Goal: Transaction & Acquisition: Purchase product/service

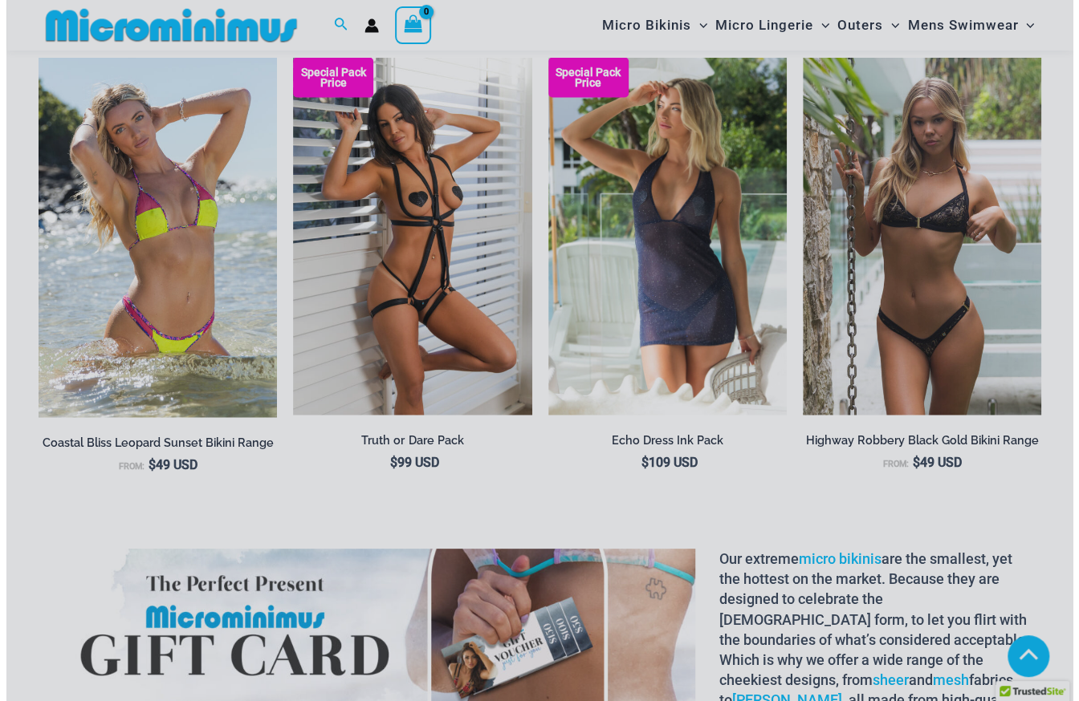
scroll to position [1761, 0]
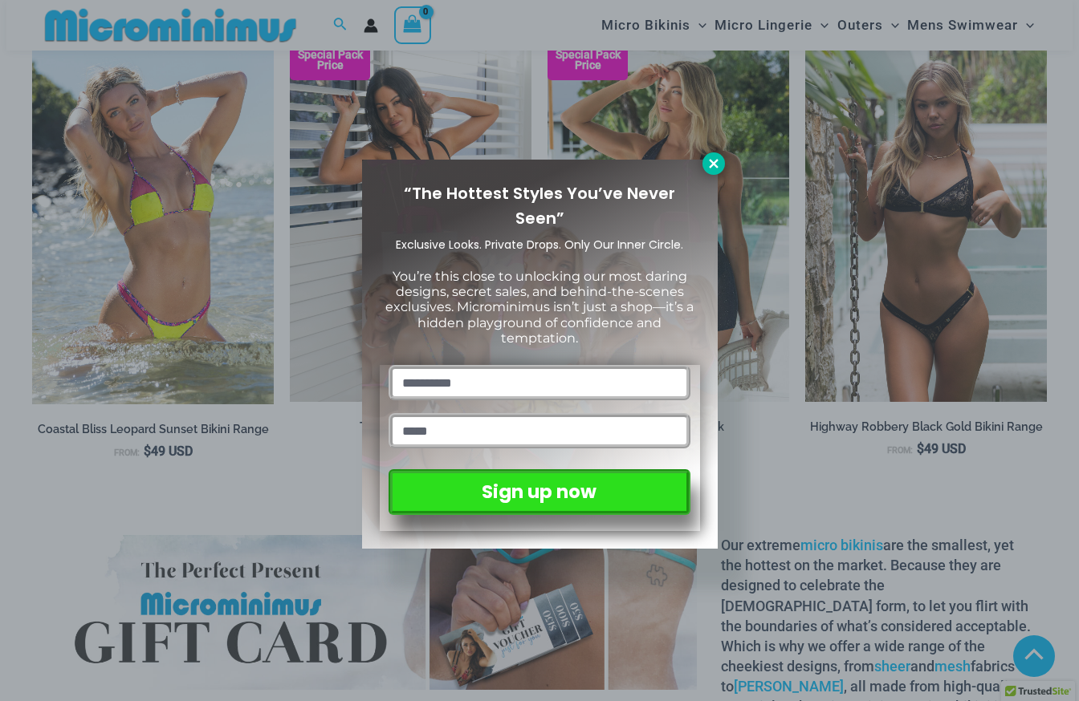
click at [718, 169] on icon at bounding box center [713, 164] width 14 height 14
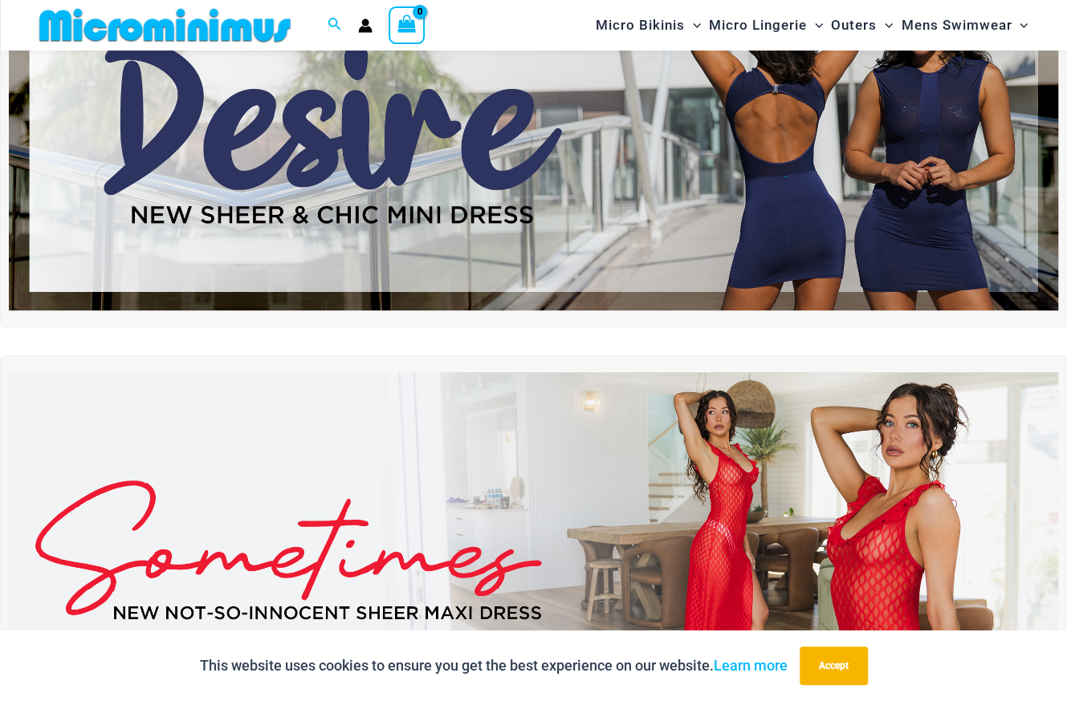
scroll to position [0, 0]
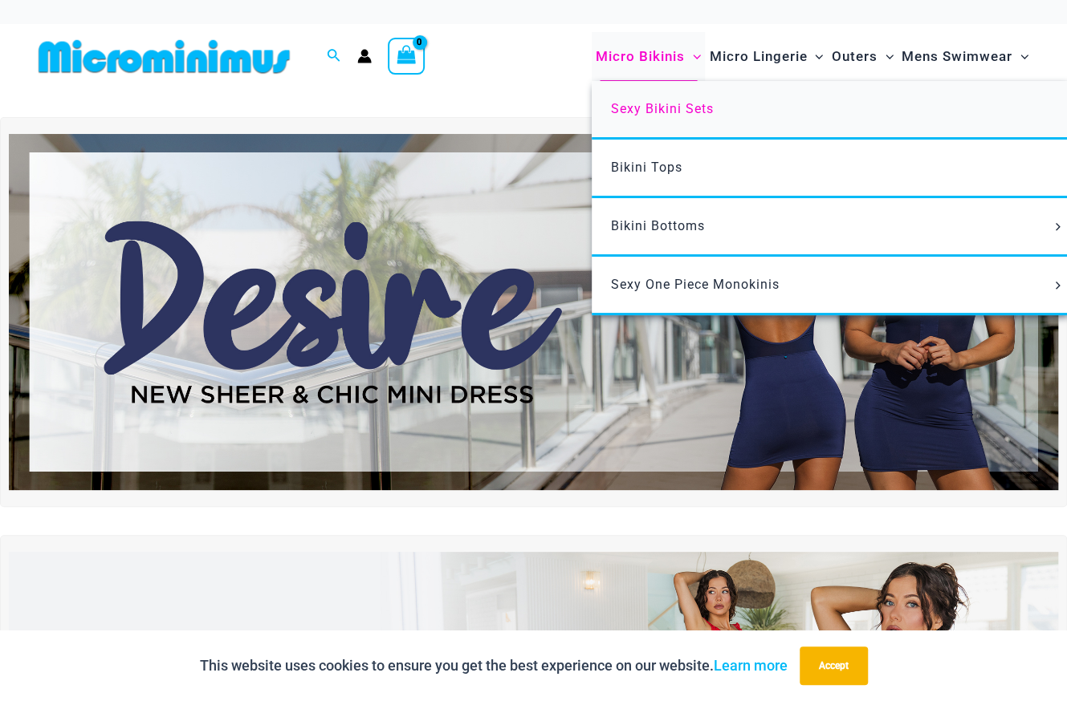
click at [643, 107] on span "Sexy Bikini Sets" at bounding box center [662, 108] width 103 height 15
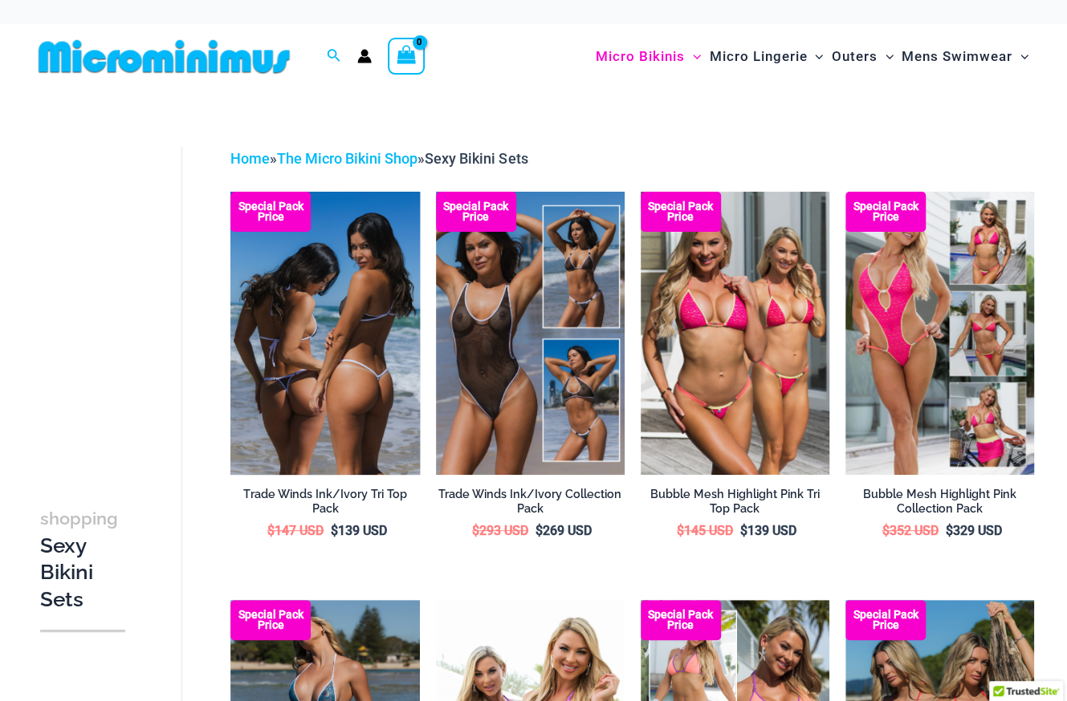
click at [376, 351] on img at bounding box center [324, 333] width 189 height 283
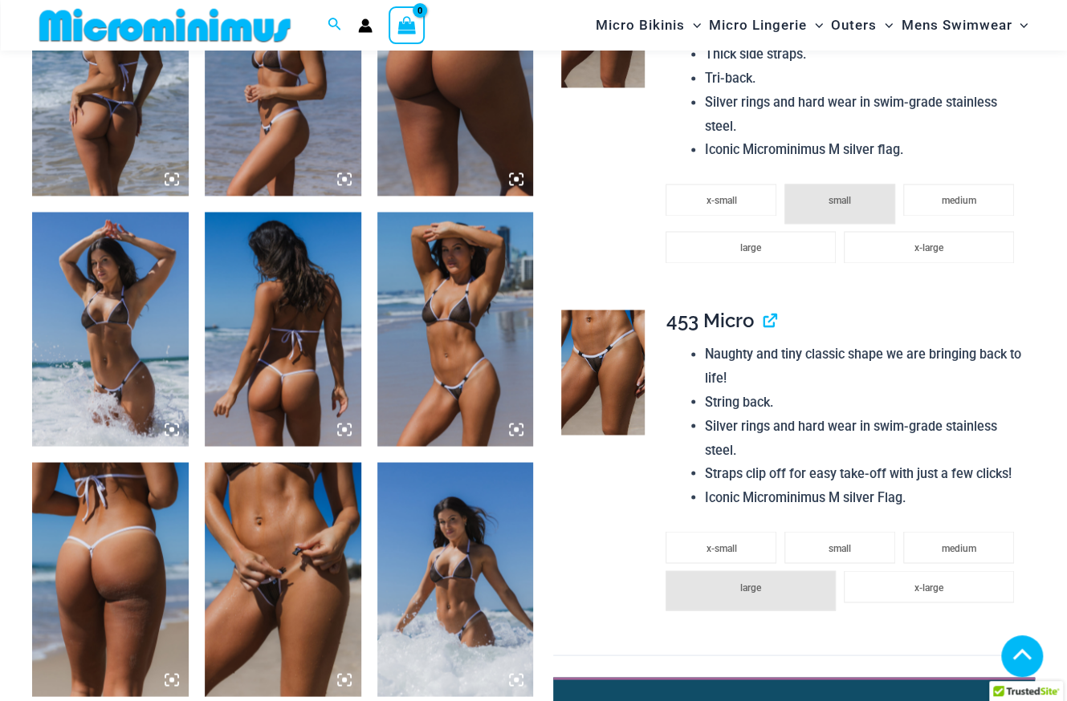
scroll to position [1191, 0]
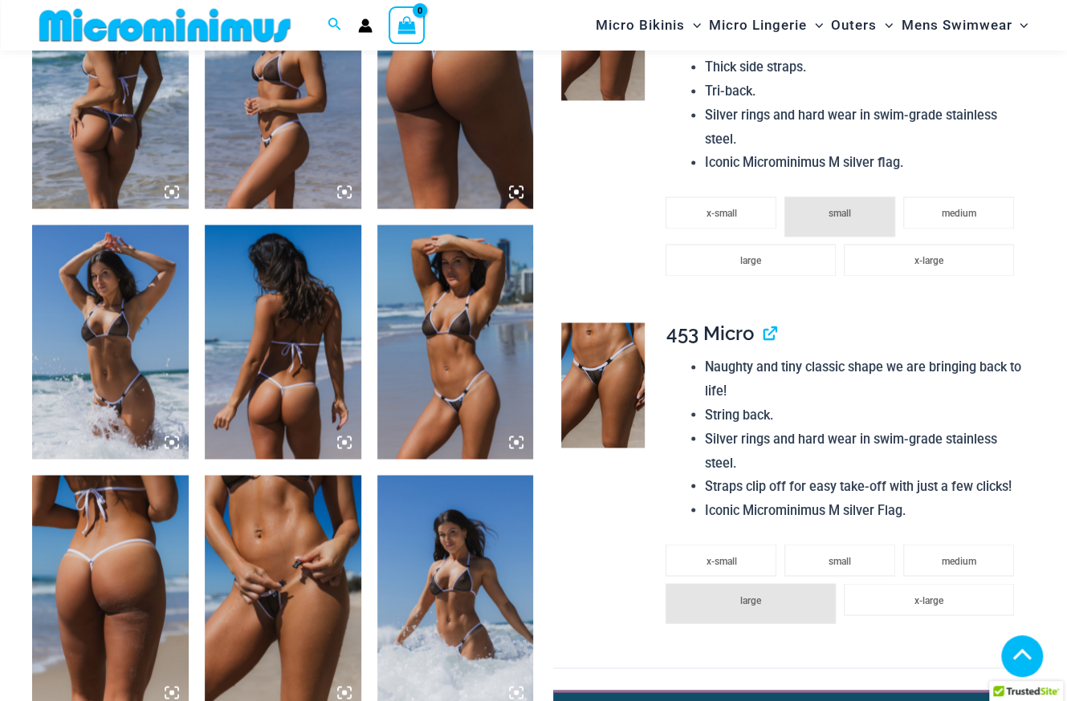
click at [478, 348] on img at bounding box center [455, 342] width 157 height 234
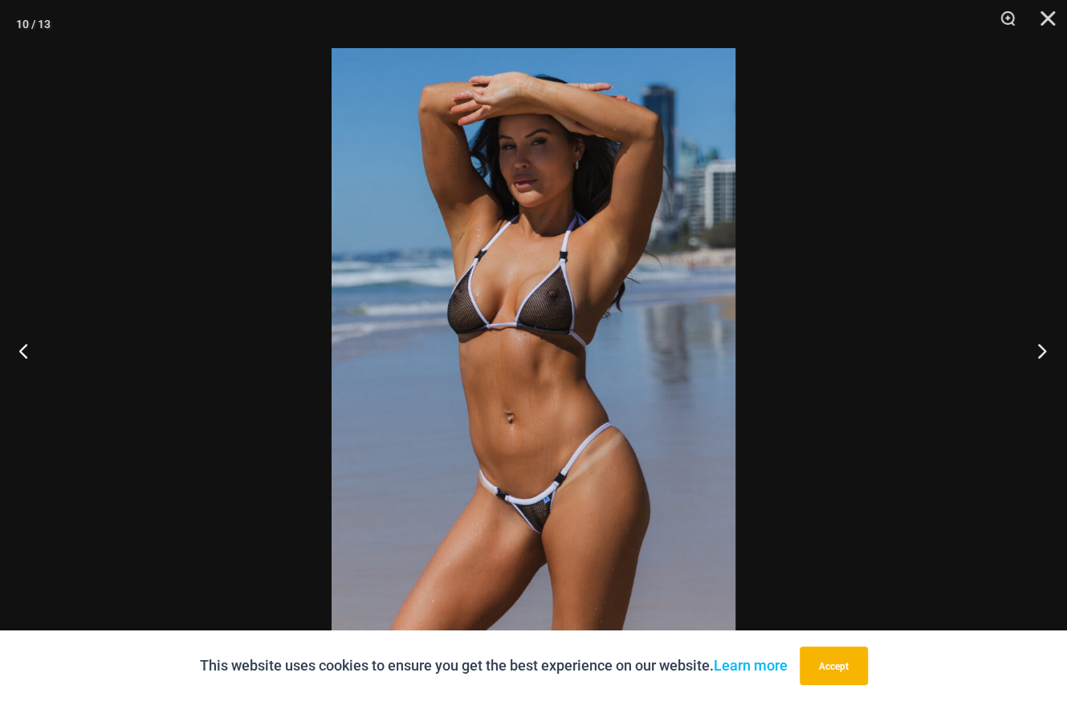
click at [1047, 354] on button "Next" at bounding box center [1036, 351] width 60 height 80
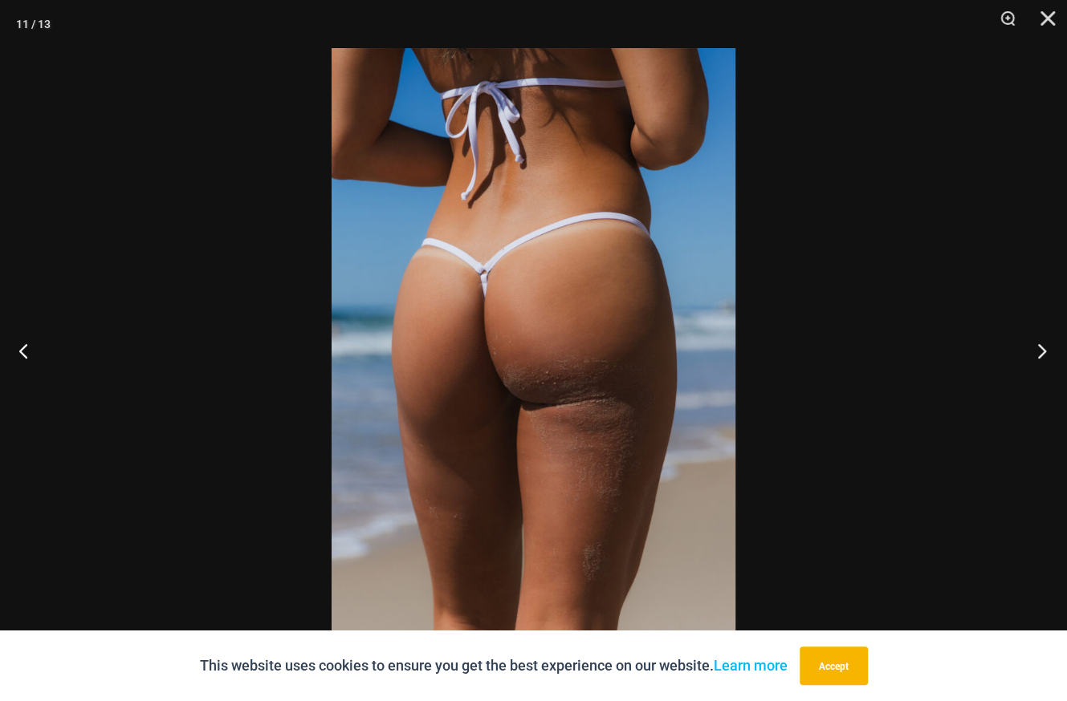
click at [1043, 355] on button "Next" at bounding box center [1036, 351] width 60 height 80
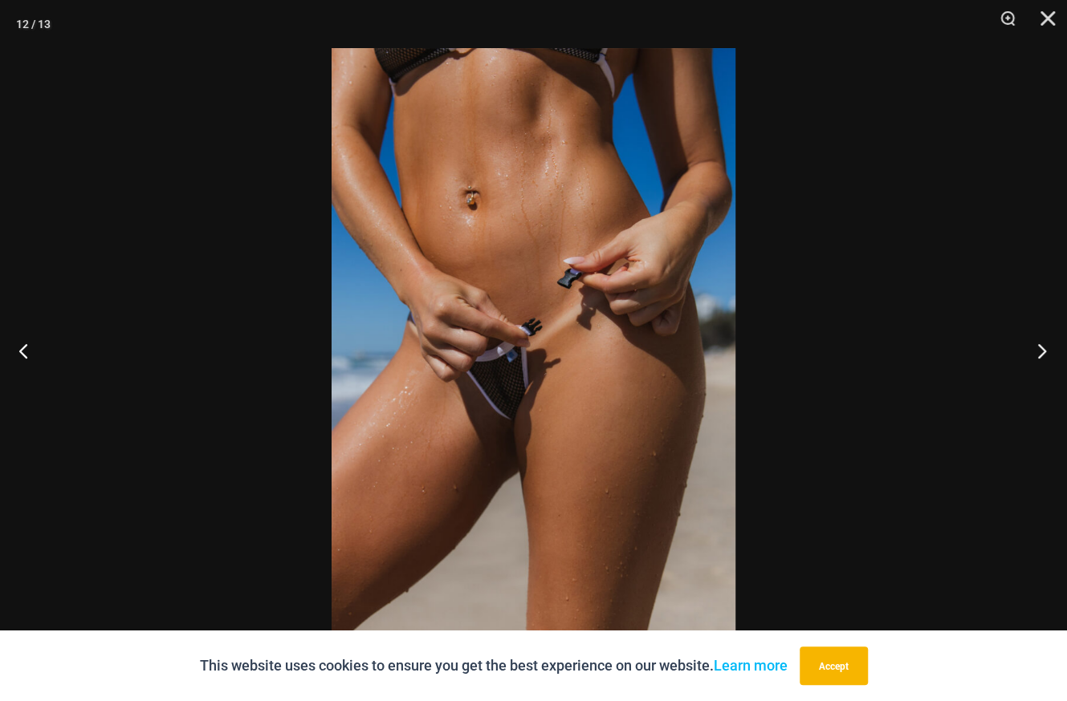
click at [1043, 355] on button "Next" at bounding box center [1036, 351] width 60 height 80
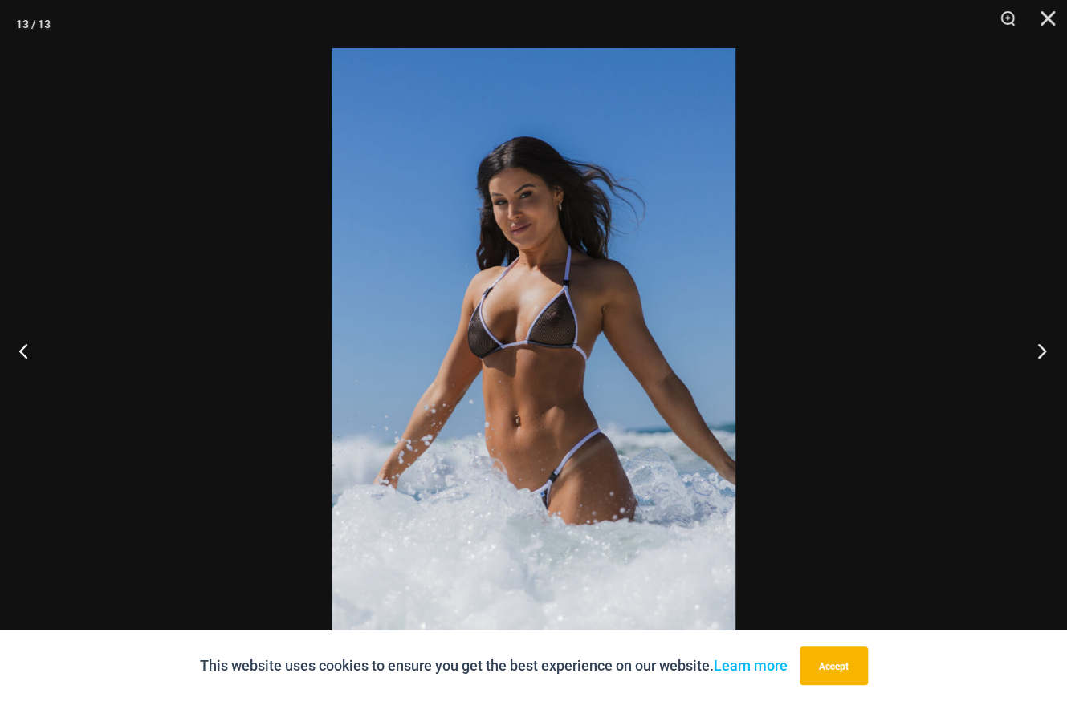
click at [1043, 355] on button "Next" at bounding box center [1036, 351] width 60 height 80
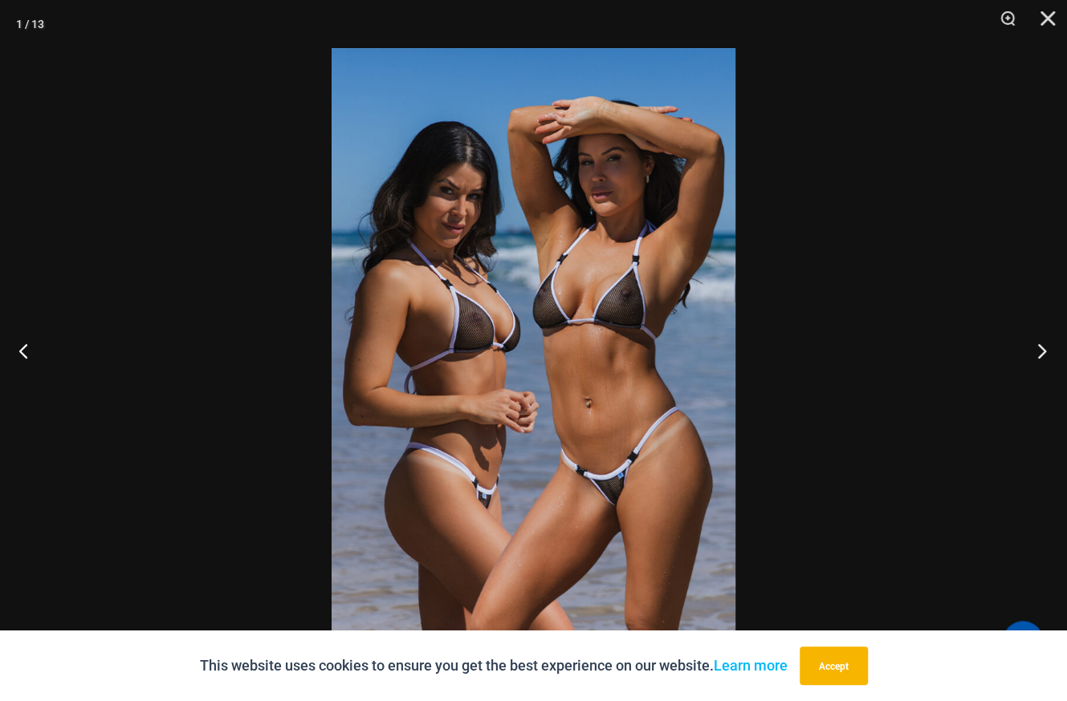
click at [1045, 352] on button "Next" at bounding box center [1036, 351] width 60 height 80
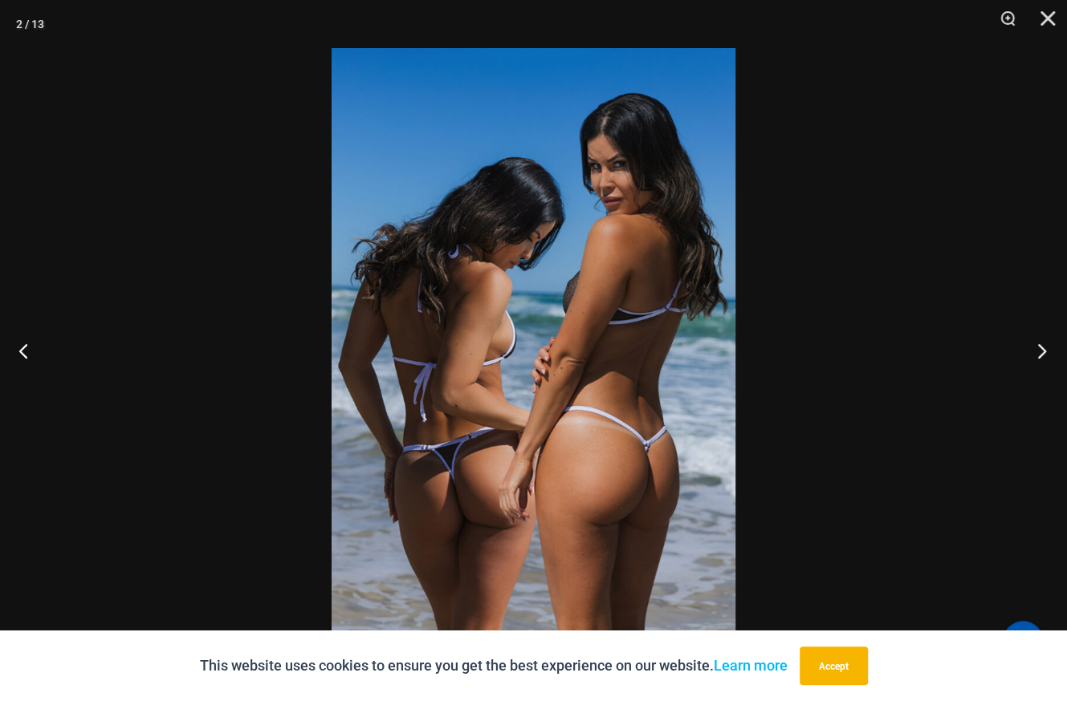
click at [1045, 352] on button "Next" at bounding box center [1036, 351] width 60 height 80
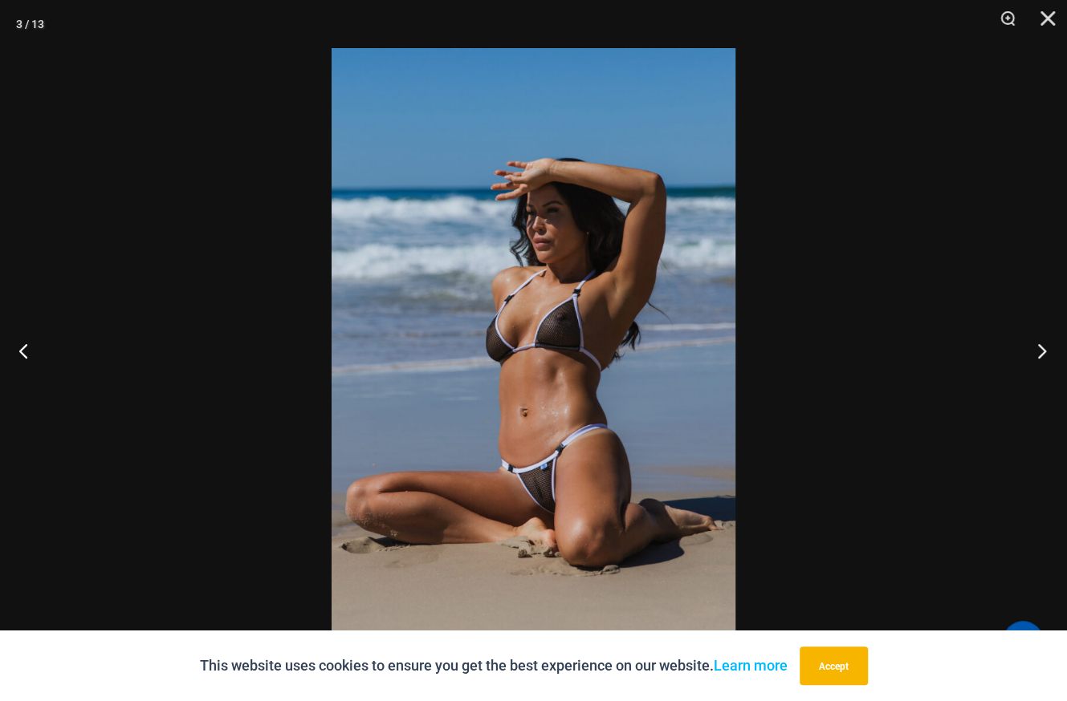
click at [1045, 352] on button "Next" at bounding box center [1036, 351] width 60 height 80
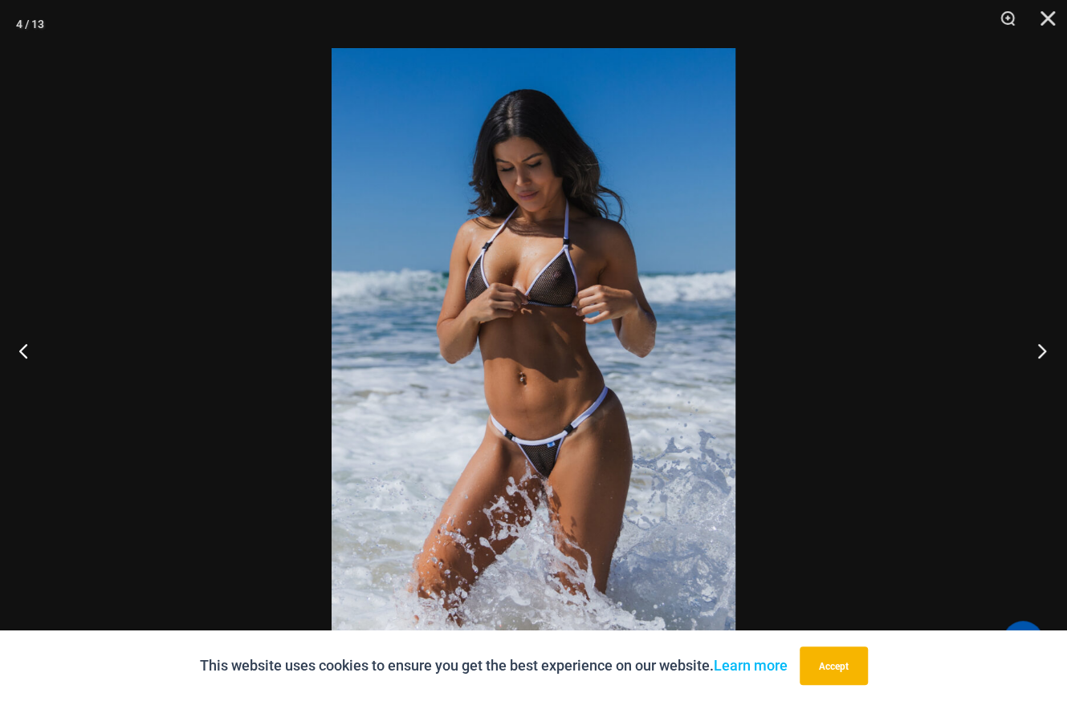
click at [1045, 352] on button "Next" at bounding box center [1036, 351] width 60 height 80
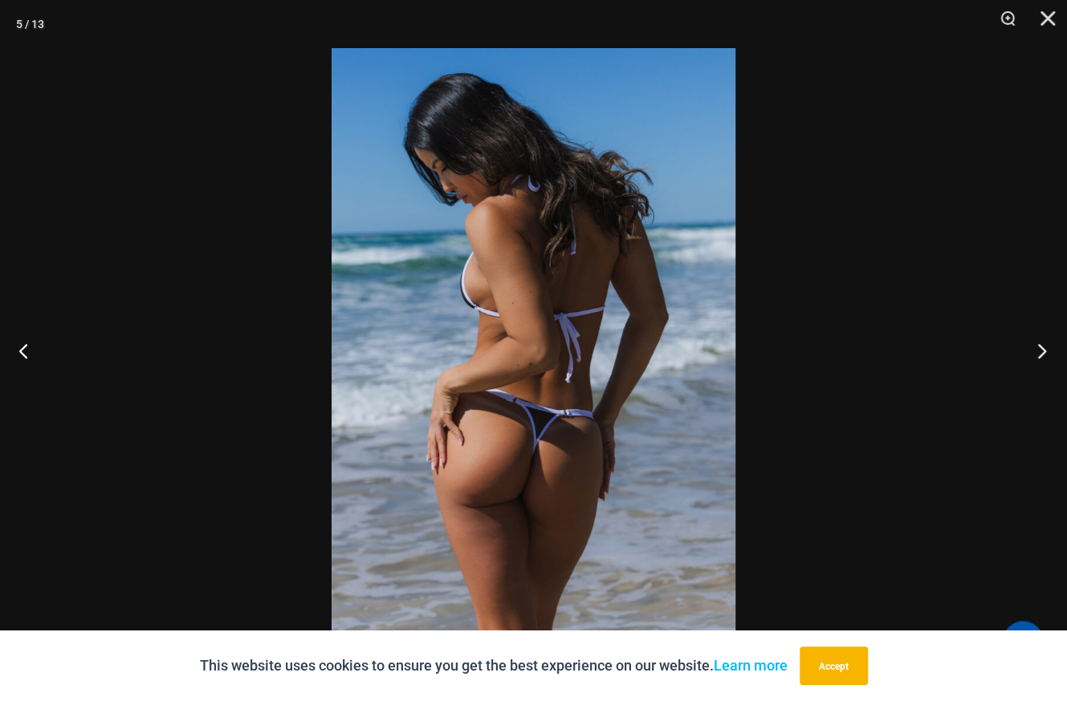
click at [1045, 352] on button "Next" at bounding box center [1036, 351] width 60 height 80
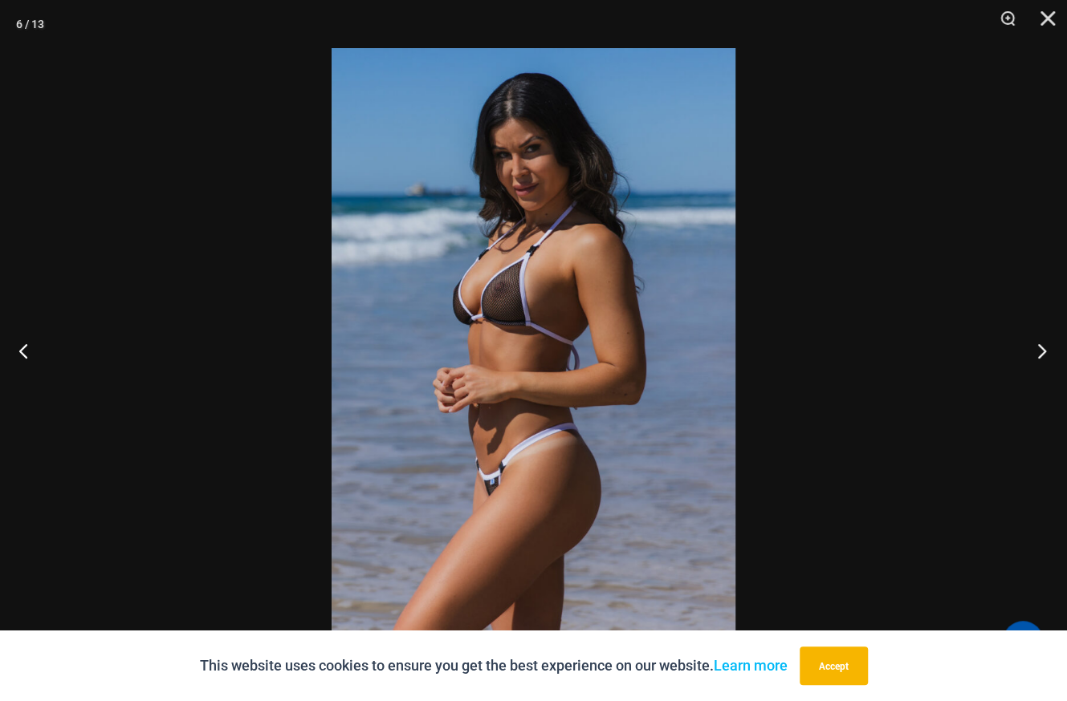
click at [1045, 352] on button "Next" at bounding box center [1036, 351] width 60 height 80
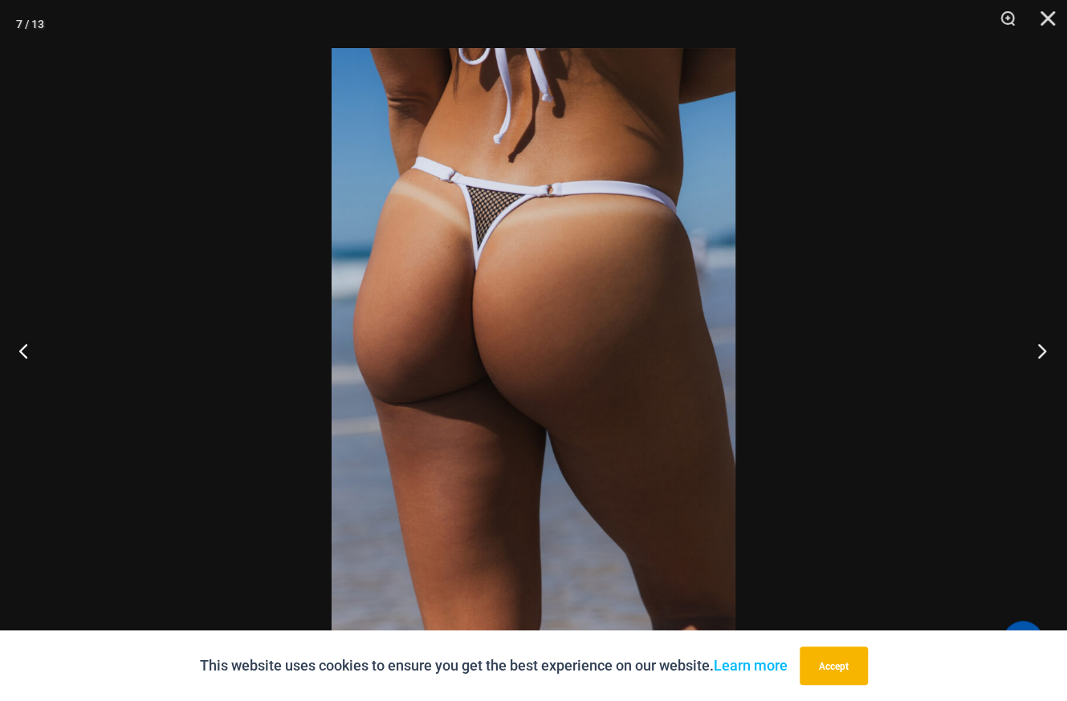
click at [1045, 349] on button "Next" at bounding box center [1036, 351] width 60 height 80
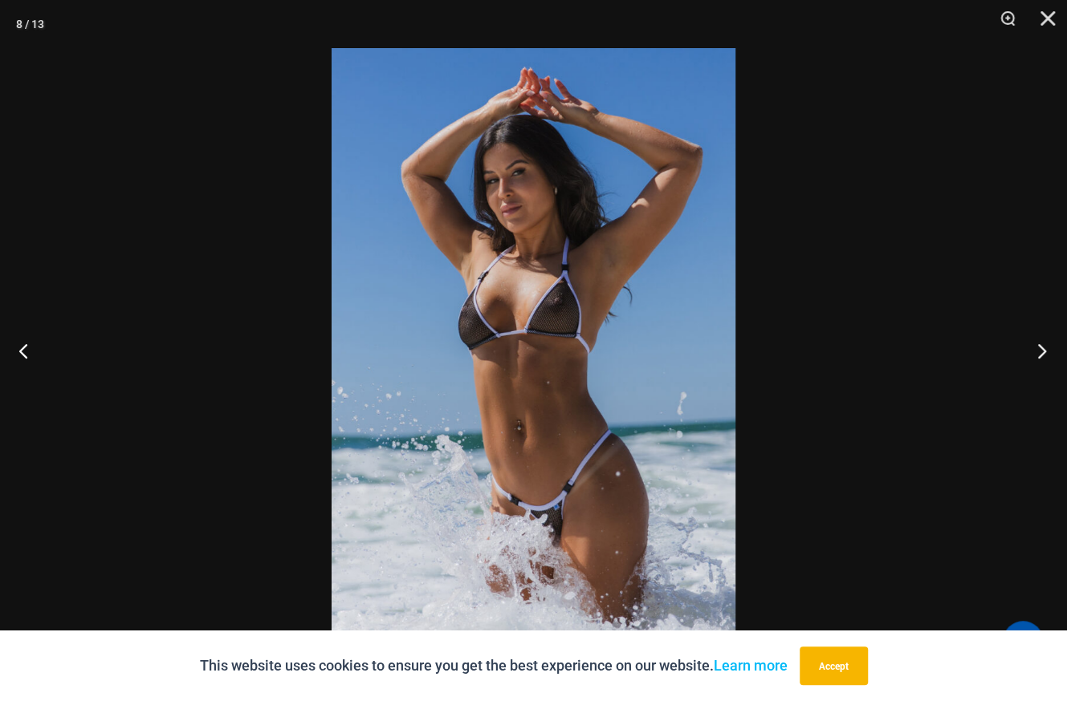
click at [1045, 349] on button "Next" at bounding box center [1036, 351] width 60 height 80
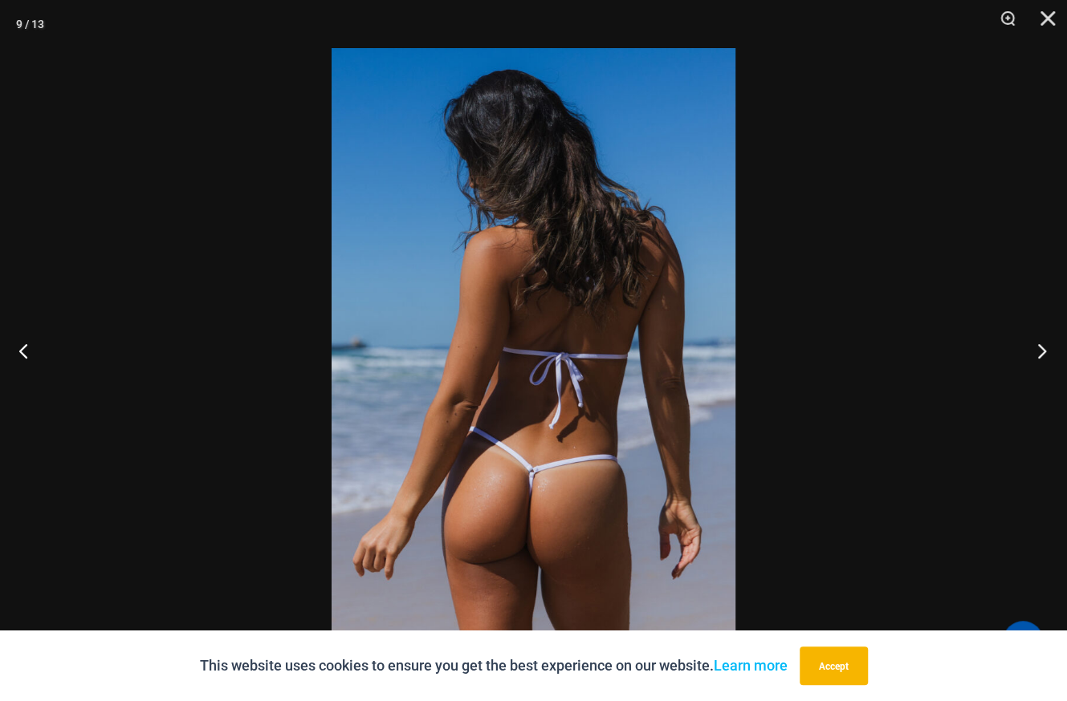
click at [1045, 349] on button "Next" at bounding box center [1036, 351] width 60 height 80
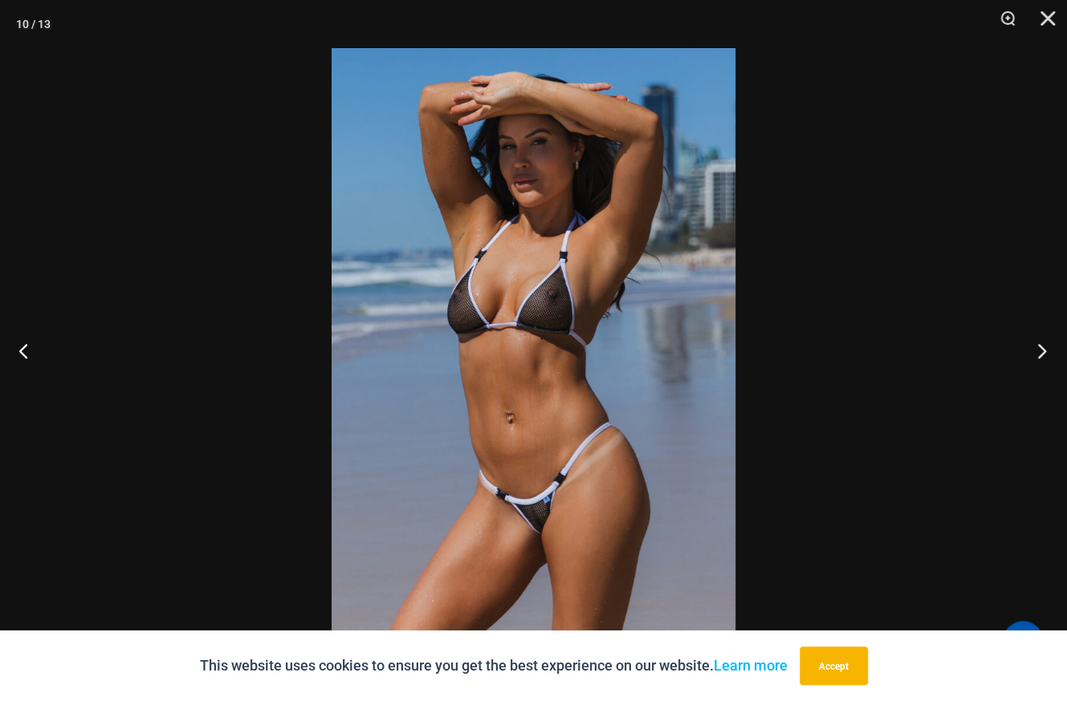
click at [1045, 349] on button "Next" at bounding box center [1036, 351] width 60 height 80
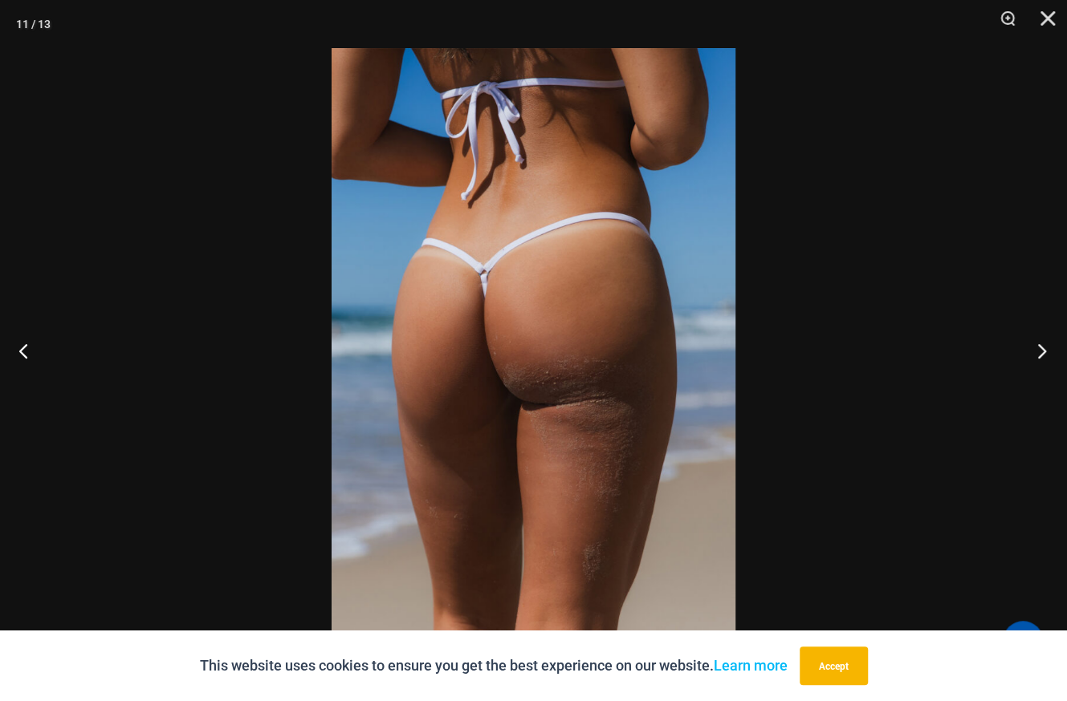
click at [1045, 349] on button "Next" at bounding box center [1036, 351] width 60 height 80
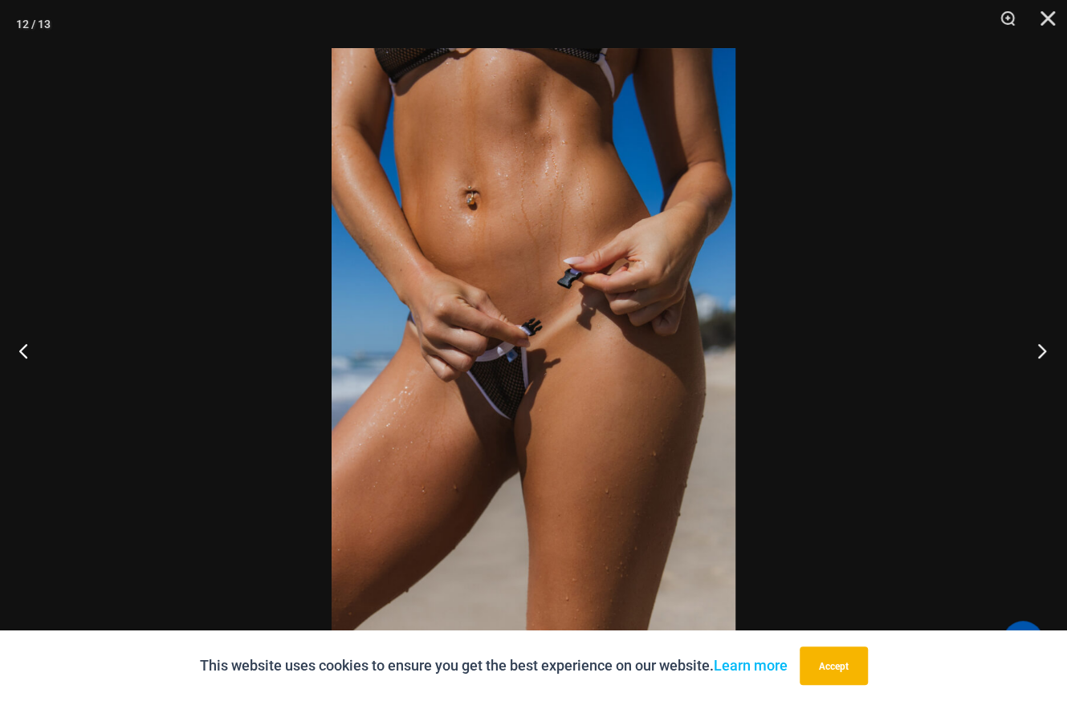
click at [1045, 349] on button "Next" at bounding box center [1036, 351] width 60 height 80
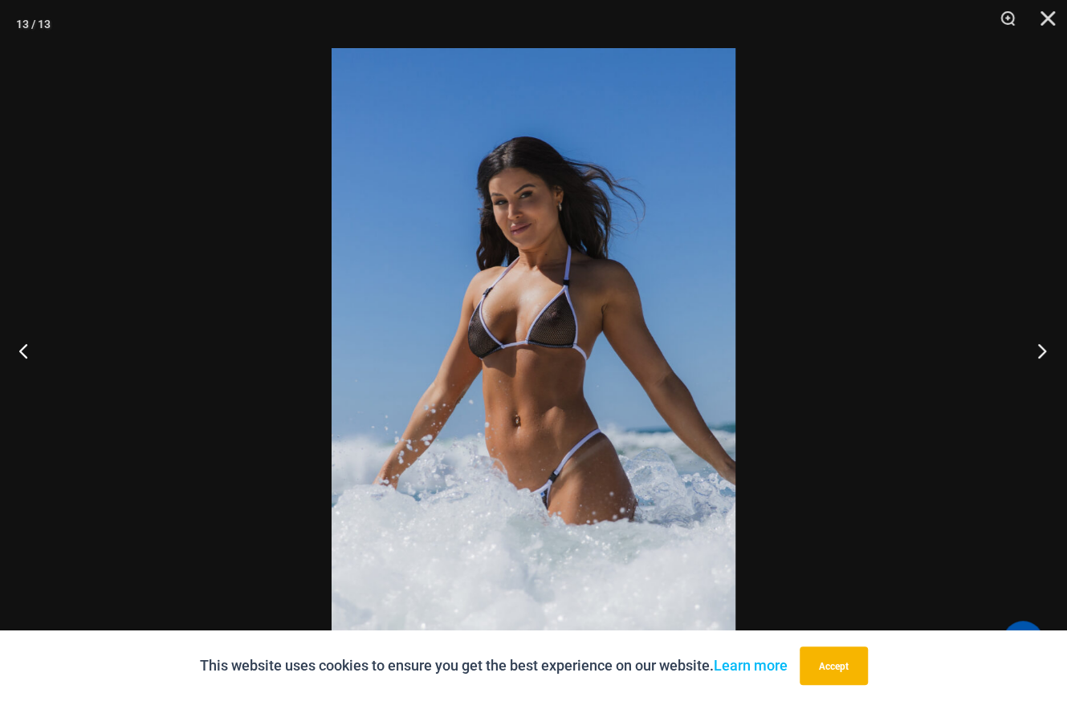
click at [1045, 349] on button "Next" at bounding box center [1036, 351] width 60 height 80
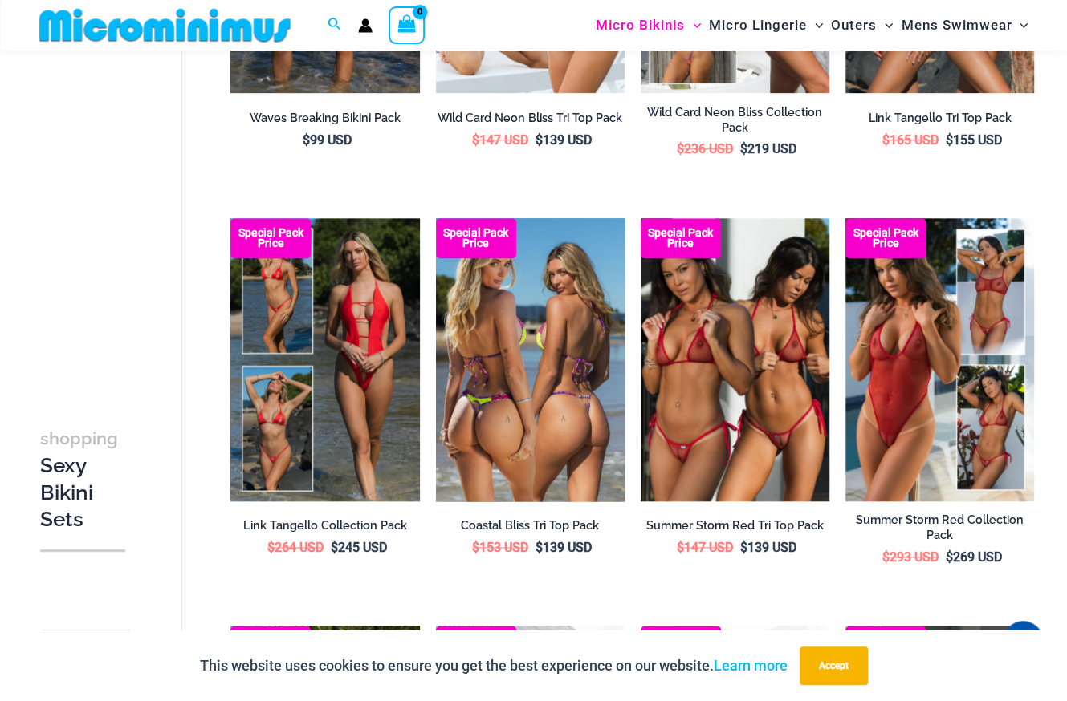
scroll to position [791, 0]
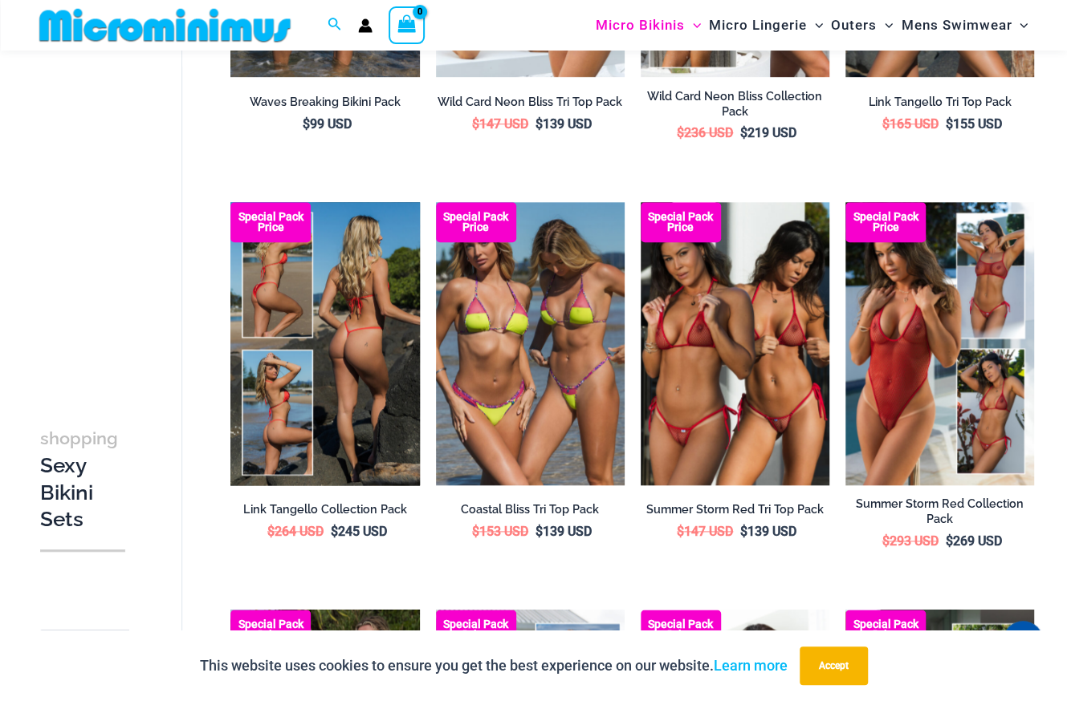
click at [390, 351] on img at bounding box center [324, 343] width 189 height 283
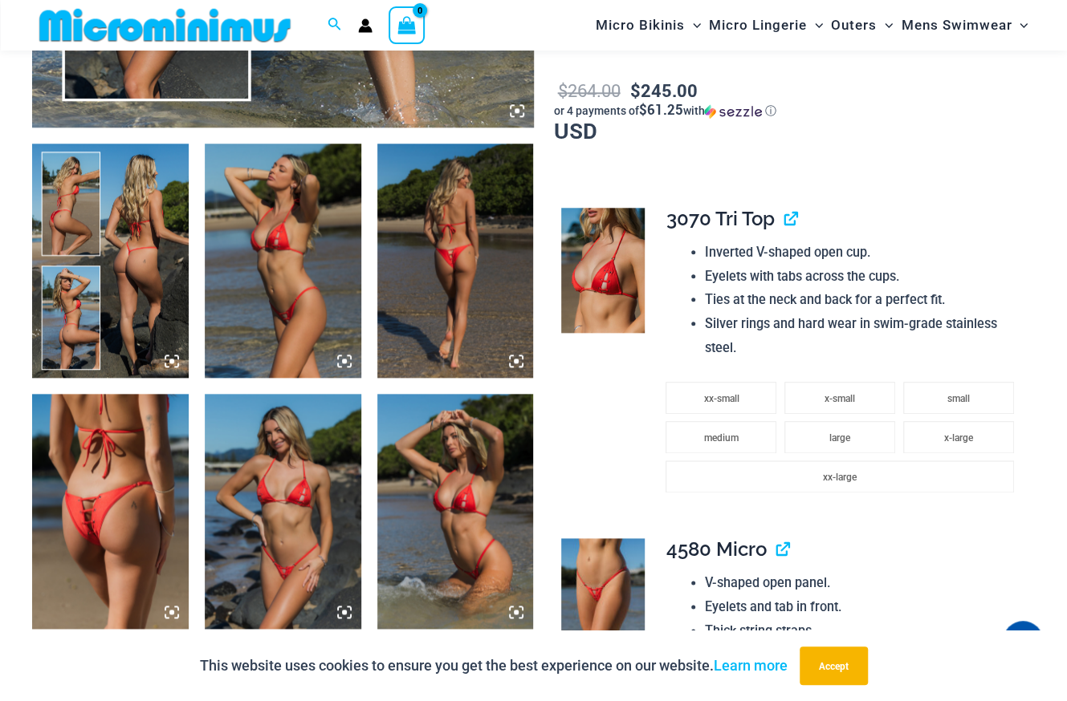
scroll to position [803, 0]
